Goal: Find specific page/section: Find specific page/section

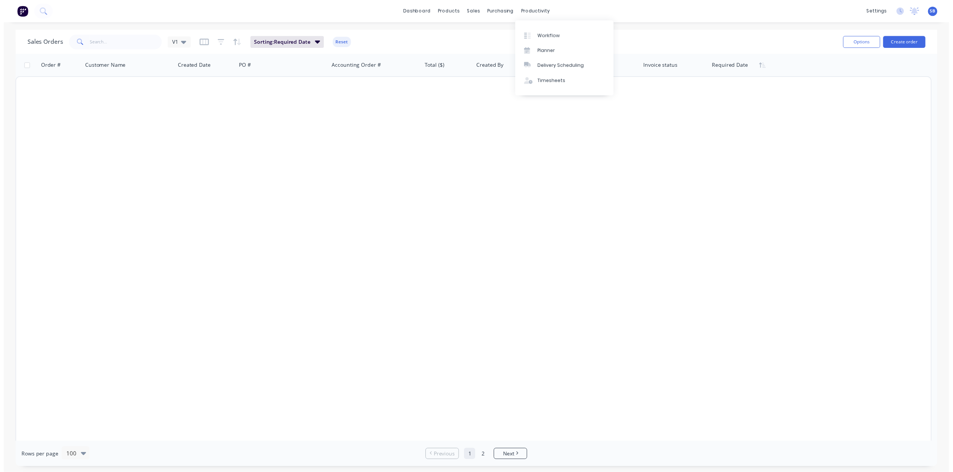
scroll to position [735, 0]
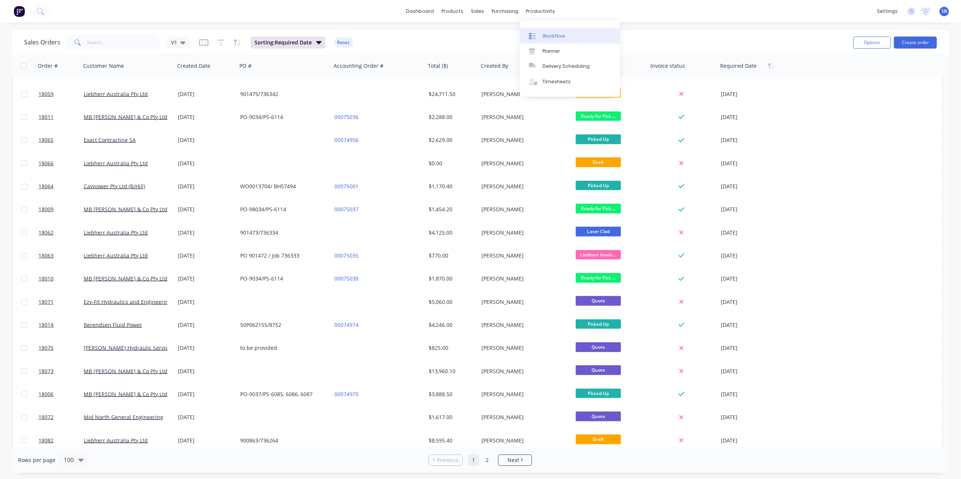
click at [553, 34] on div "Workflow" at bounding box center [553, 36] width 23 height 7
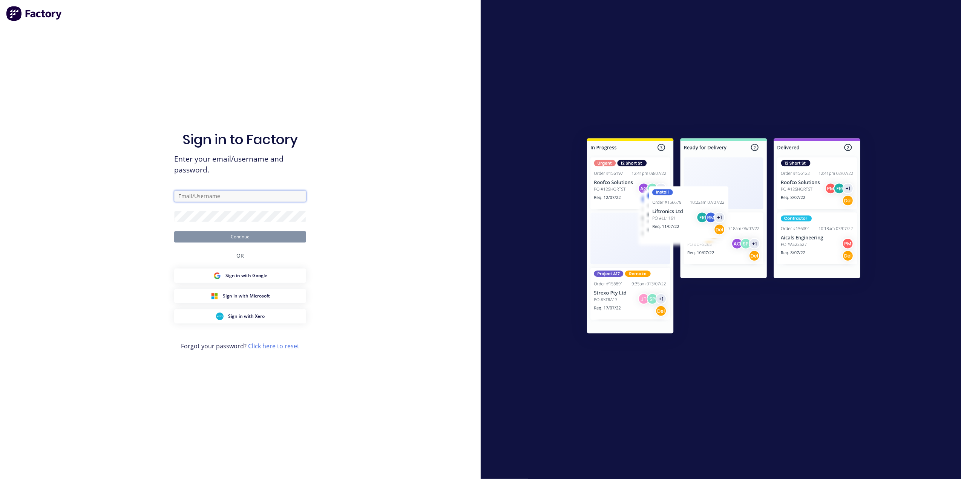
type input "[EMAIL_ADDRESS][DOMAIN_NAME]"
click at [245, 234] on button "Continue" at bounding box center [240, 236] width 132 height 11
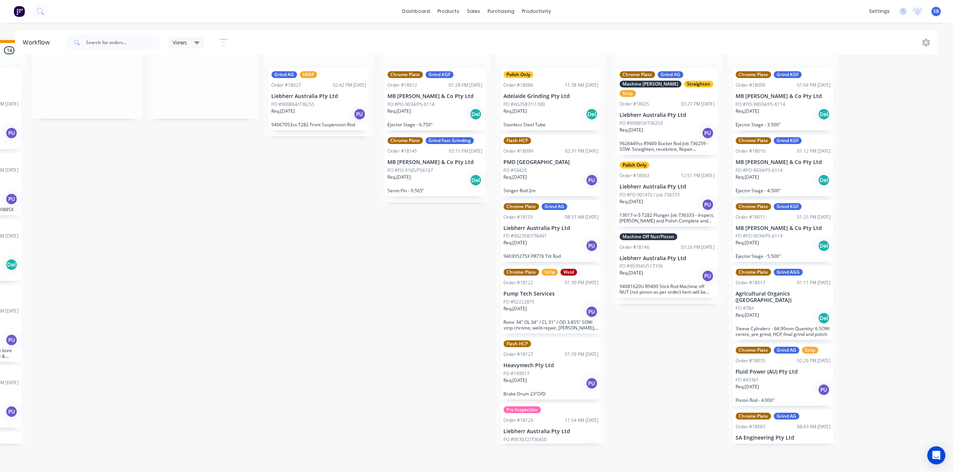
scroll to position [0, 1377]
